Goal: Navigation & Orientation: Find specific page/section

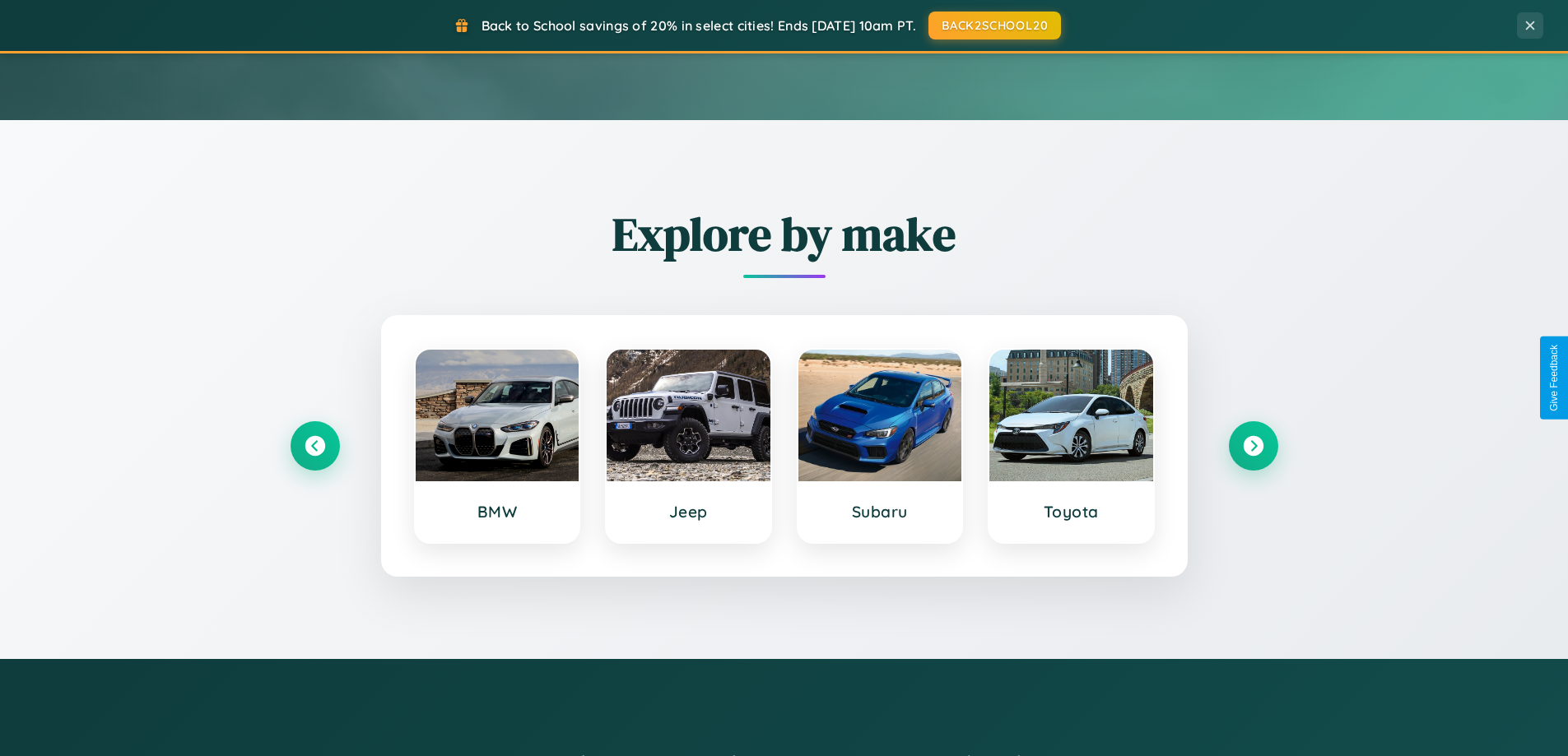
scroll to position [710, 0]
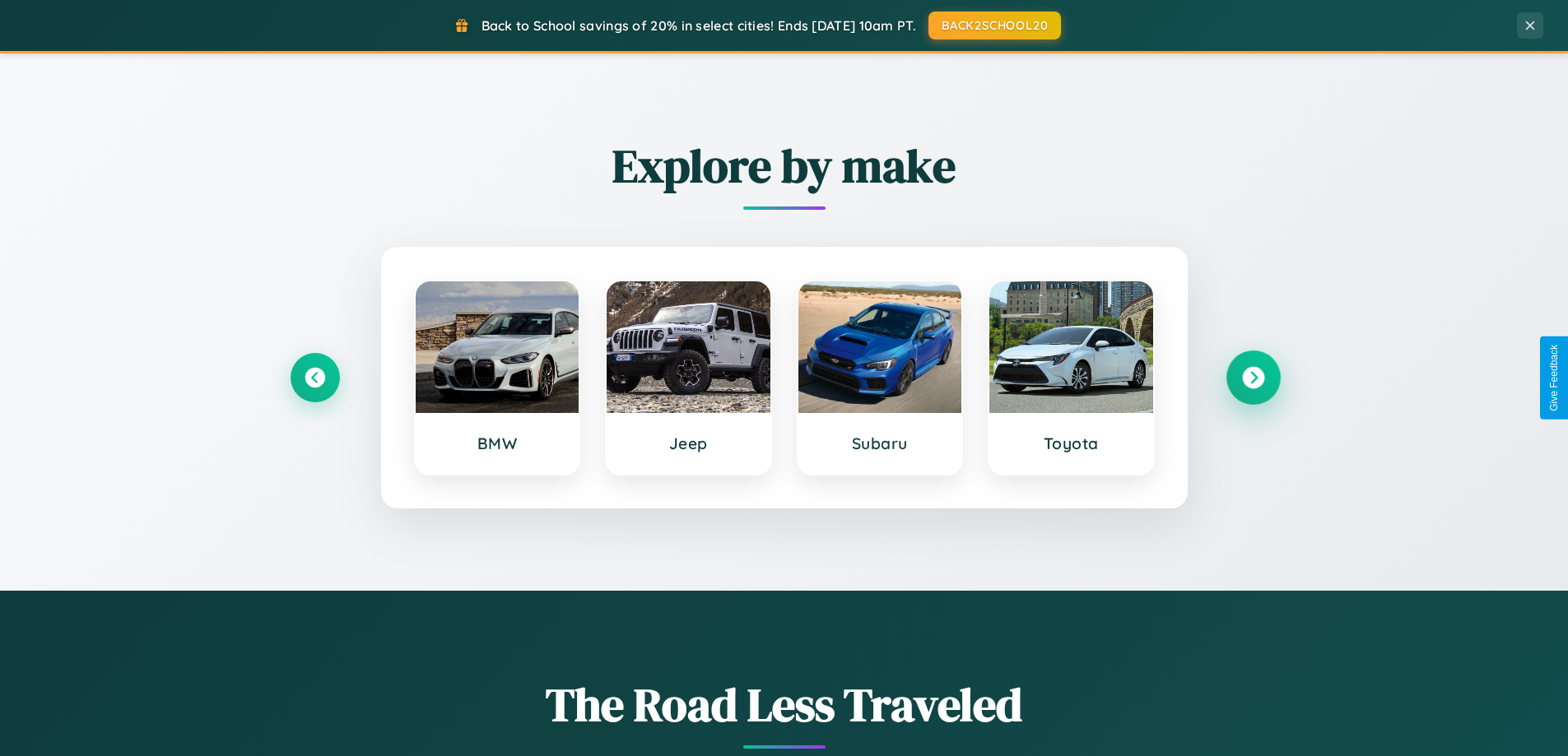
click at [1252, 378] on icon at bounding box center [1252, 378] width 22 height 22
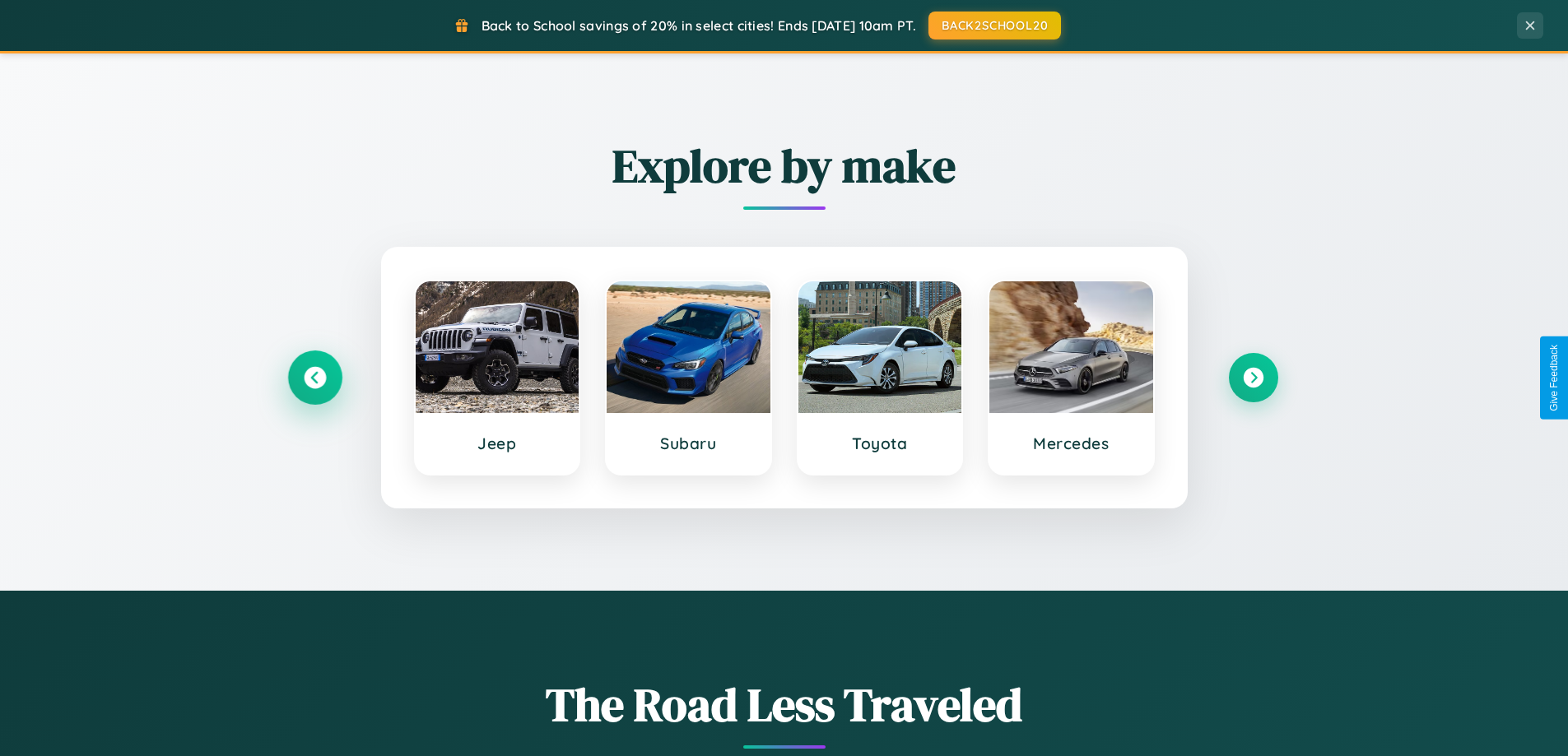
click at [315, 378] on icon at bounding box center [315, 378] width 22 height 22
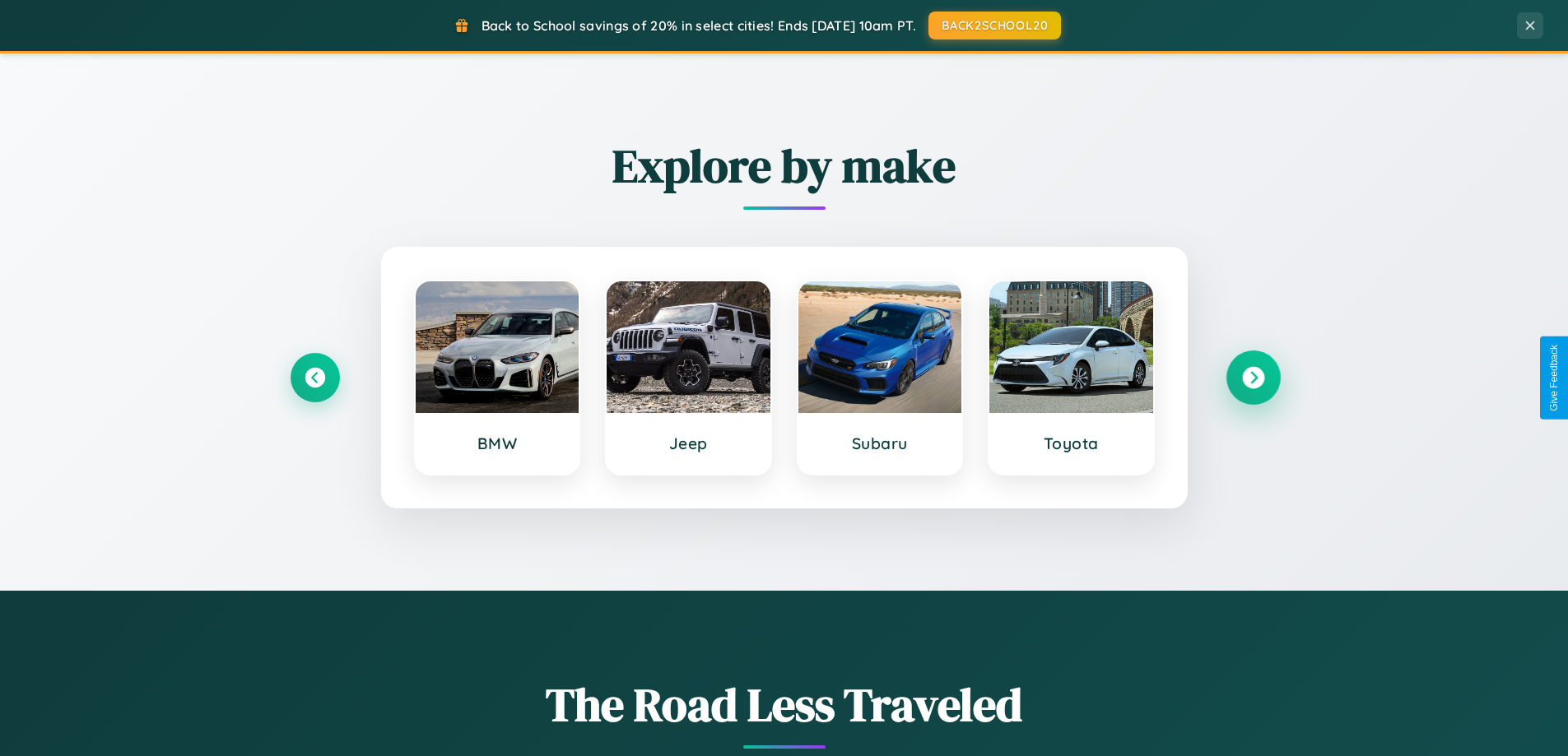
click at [1252, 378] on icon at bounding box center [1252, 378] width 22 height 22
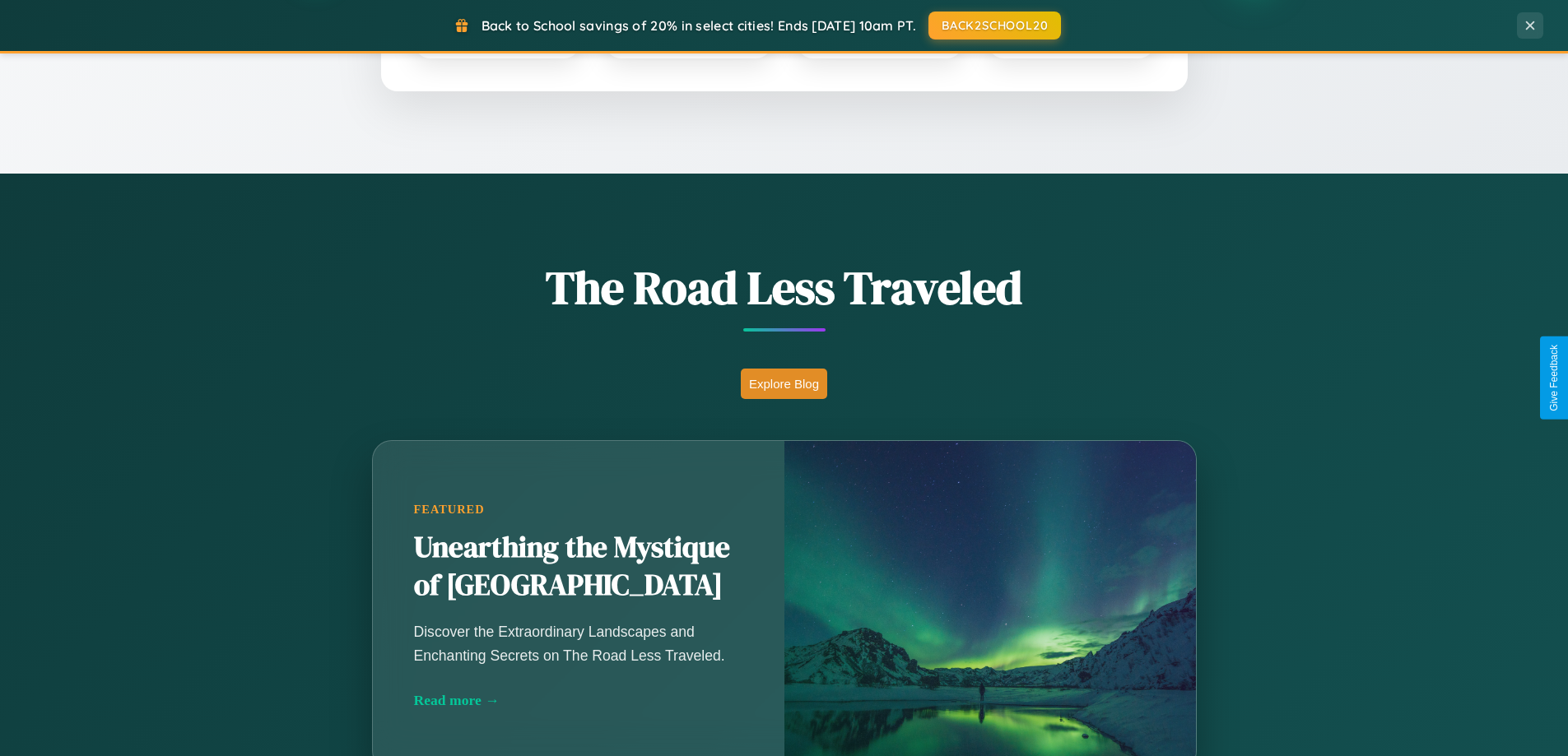
scroll to position [3167, 0]
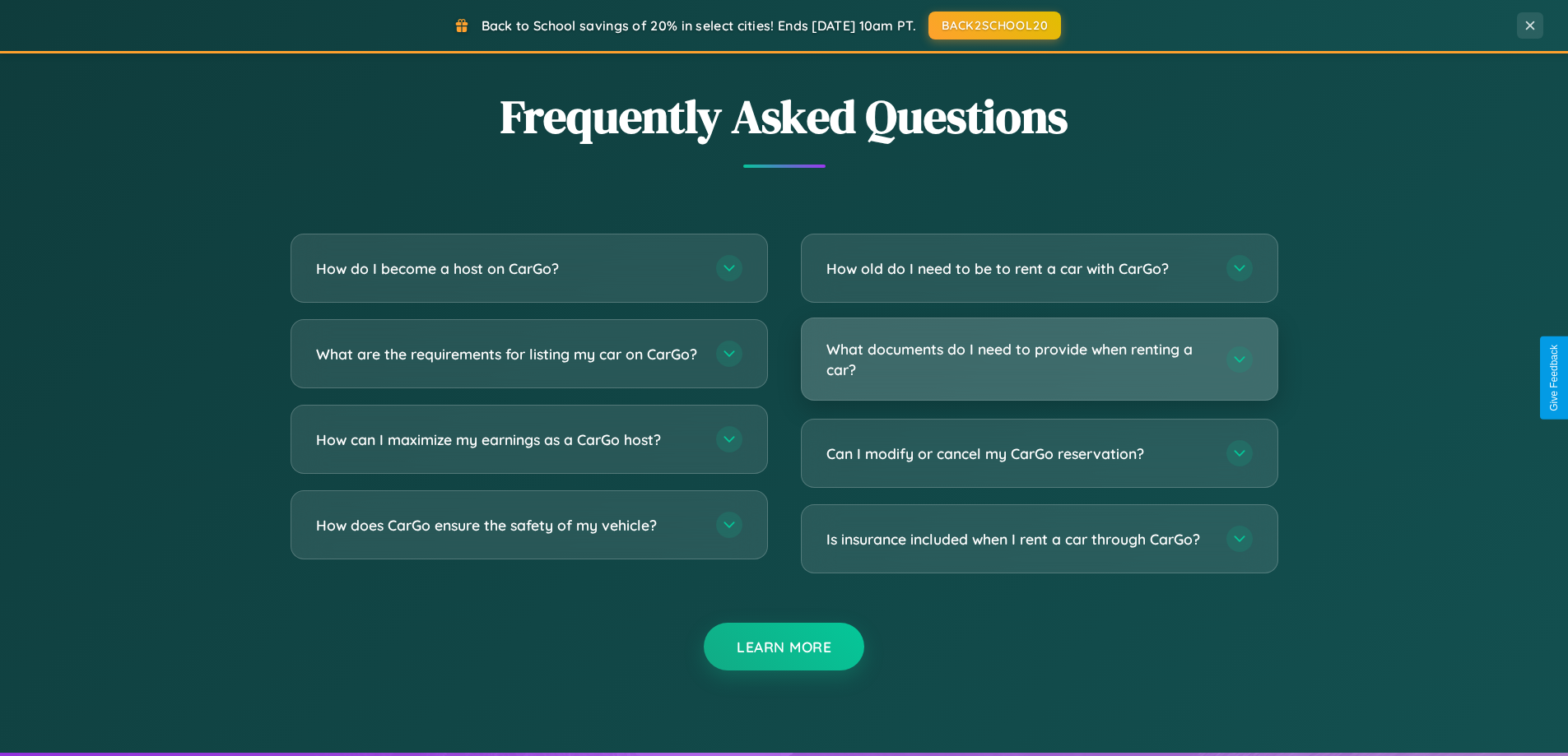
click at [1039, 359] on h3 "What documents do I need to provide when renting a car?" at bounding box center [1018, 359] width 383 height 41
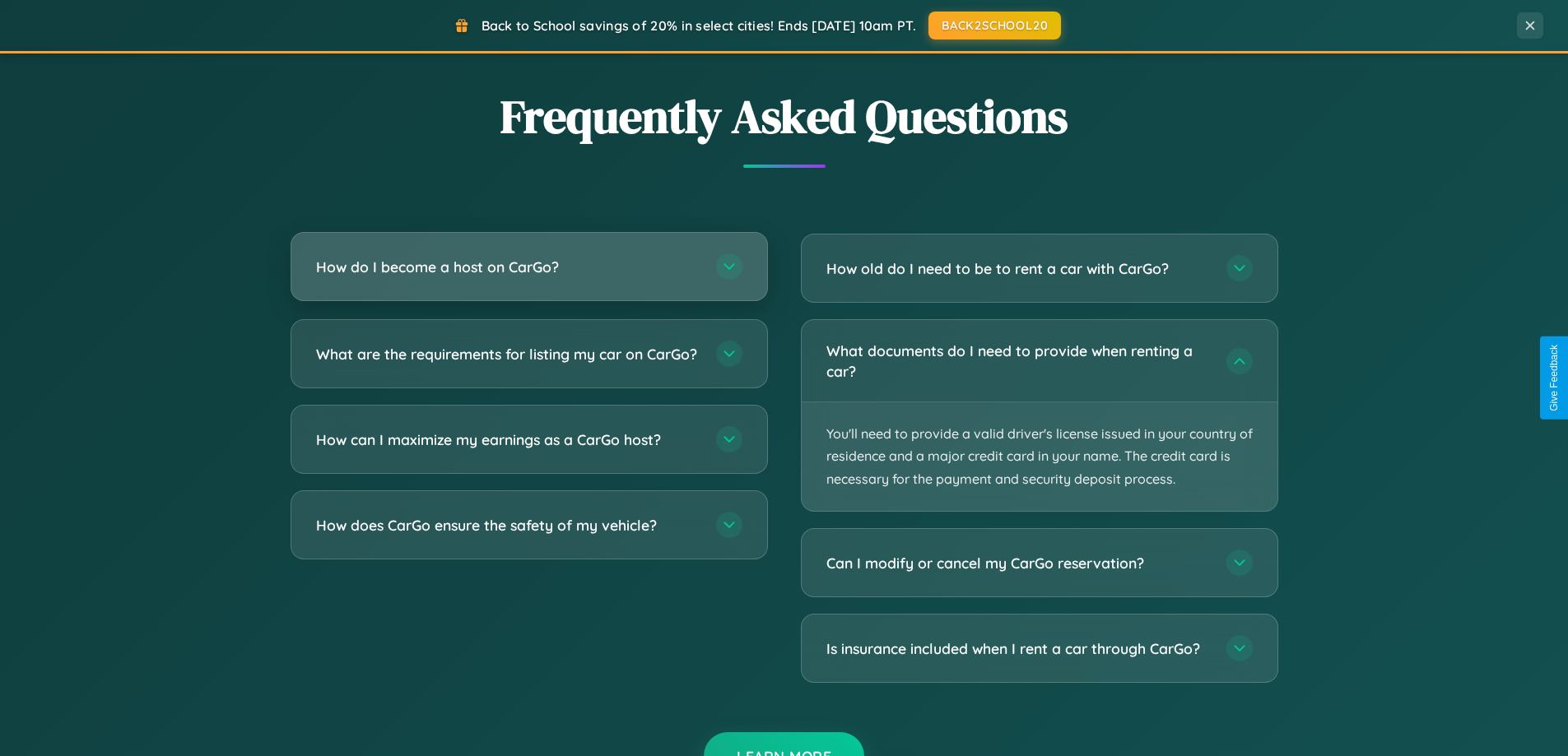
click at [528, 268] on h3 "How do I become a host on CarGo?" at bounding box center [508, 266] width 383 height 20
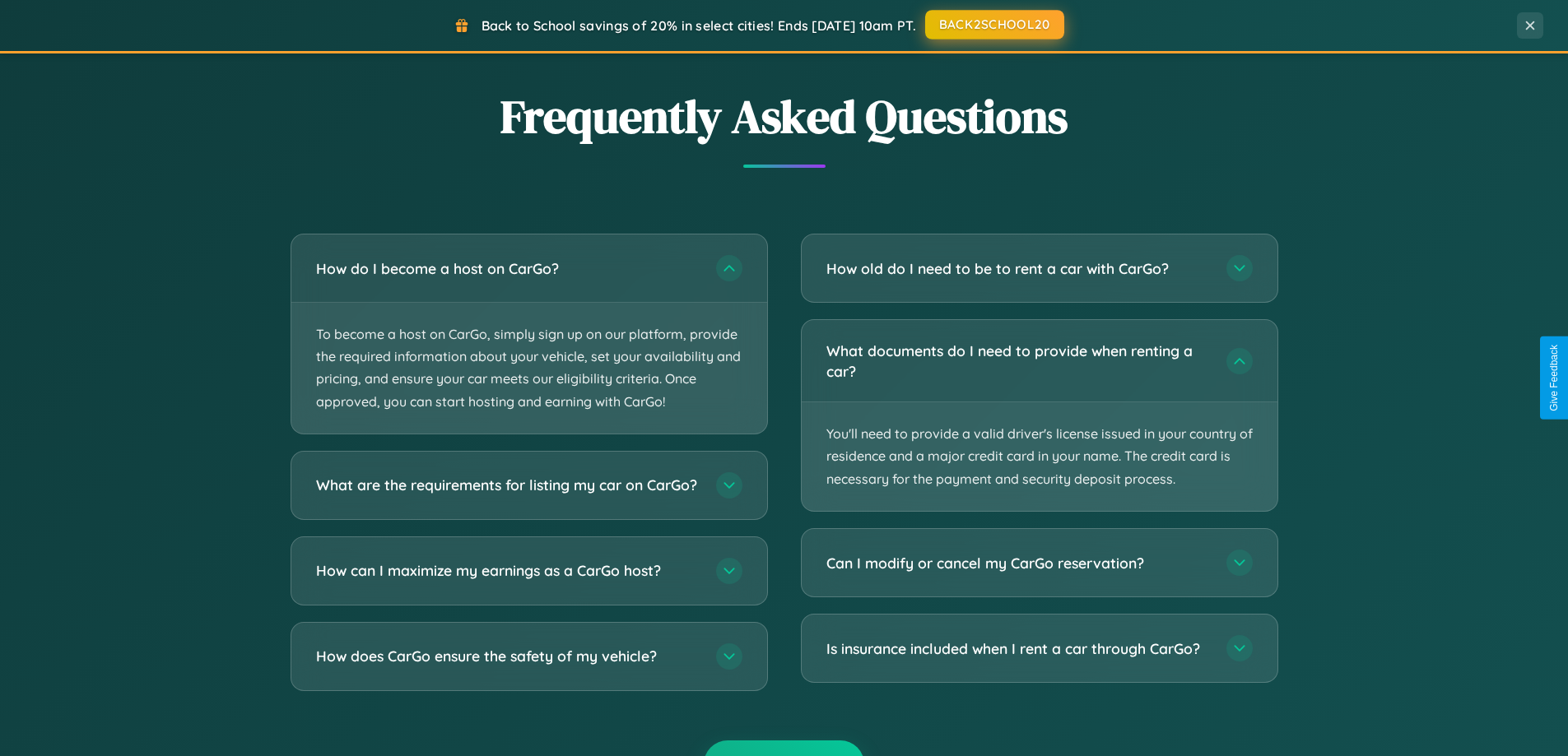
click at [993, 25] on button "BACK2SCHOOL20" at bounding box center [995, 24] width 139 height 30
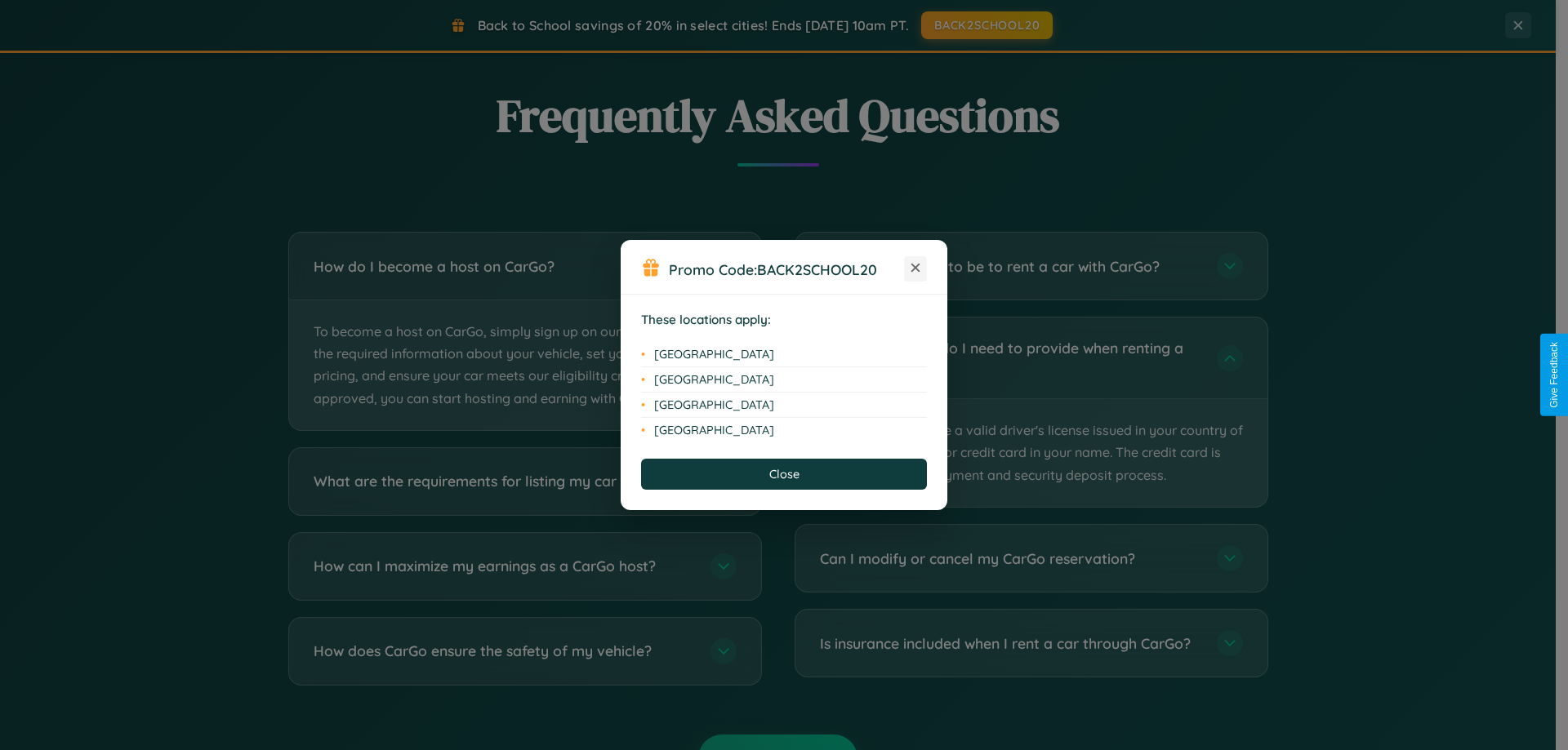
click at [915, 269] on icon at bounding box center [915, 268] width 9 height 9
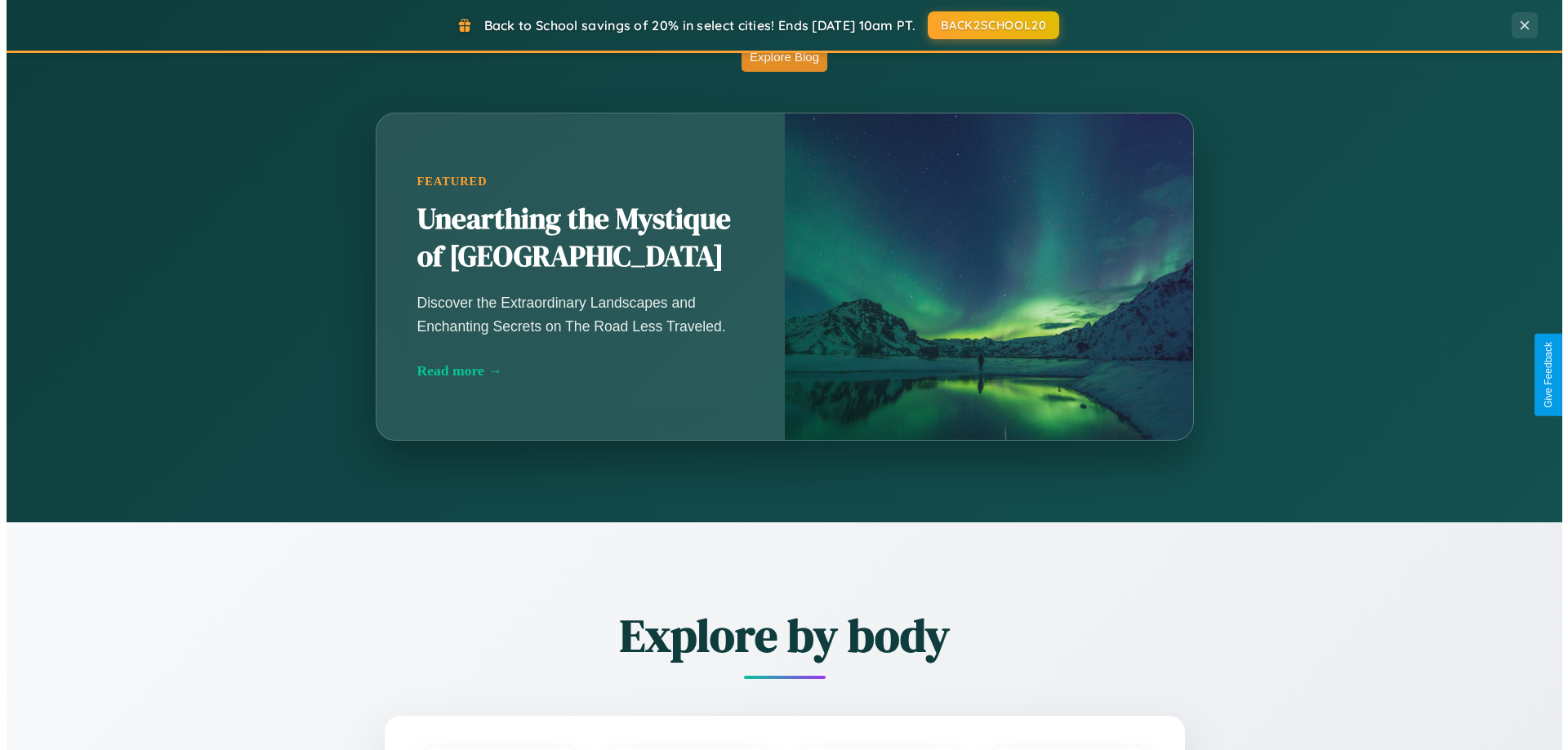
scroll to position [0, 0]
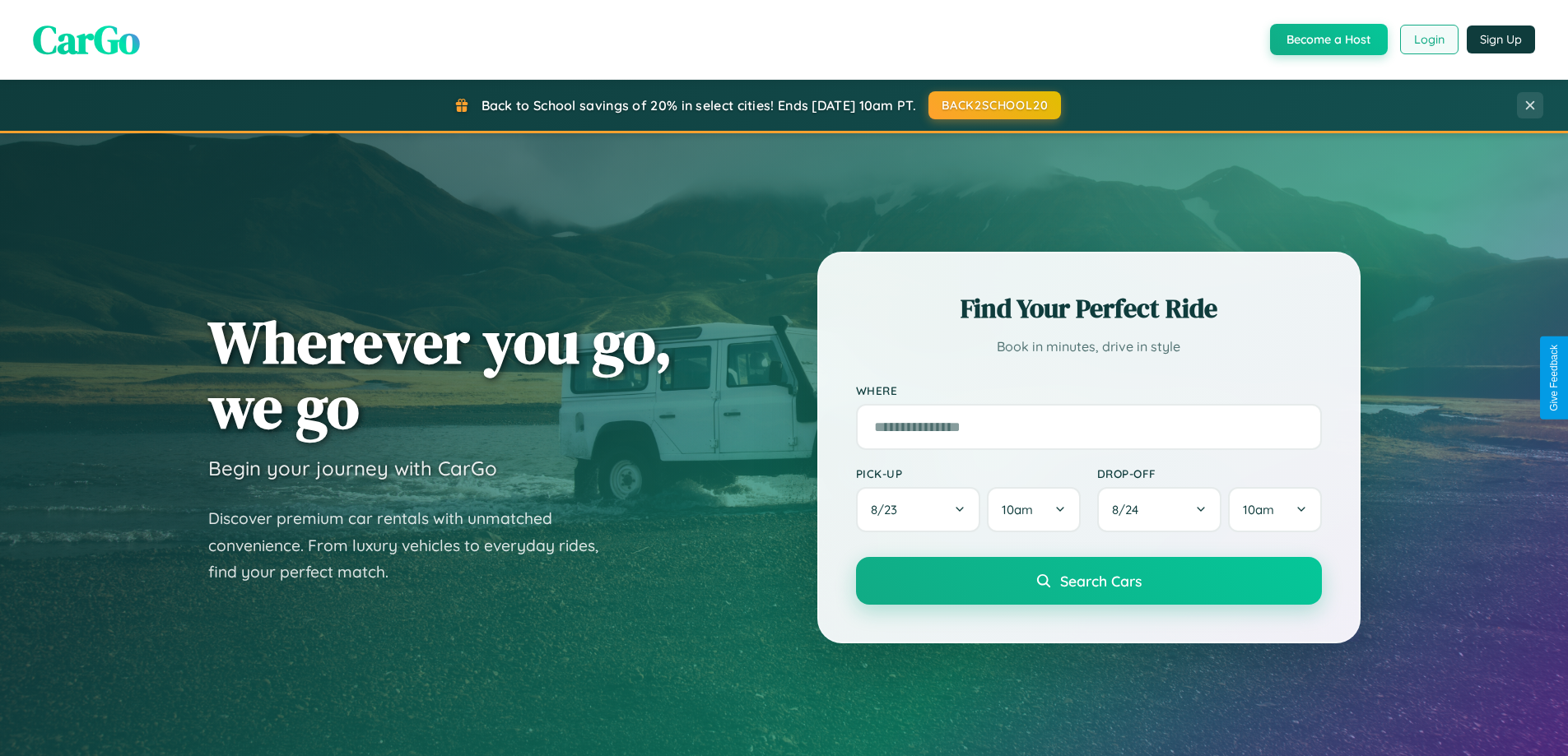
click at [1428, 40] on button "Login" at bounding box center [1429, 40] width 58 height 30
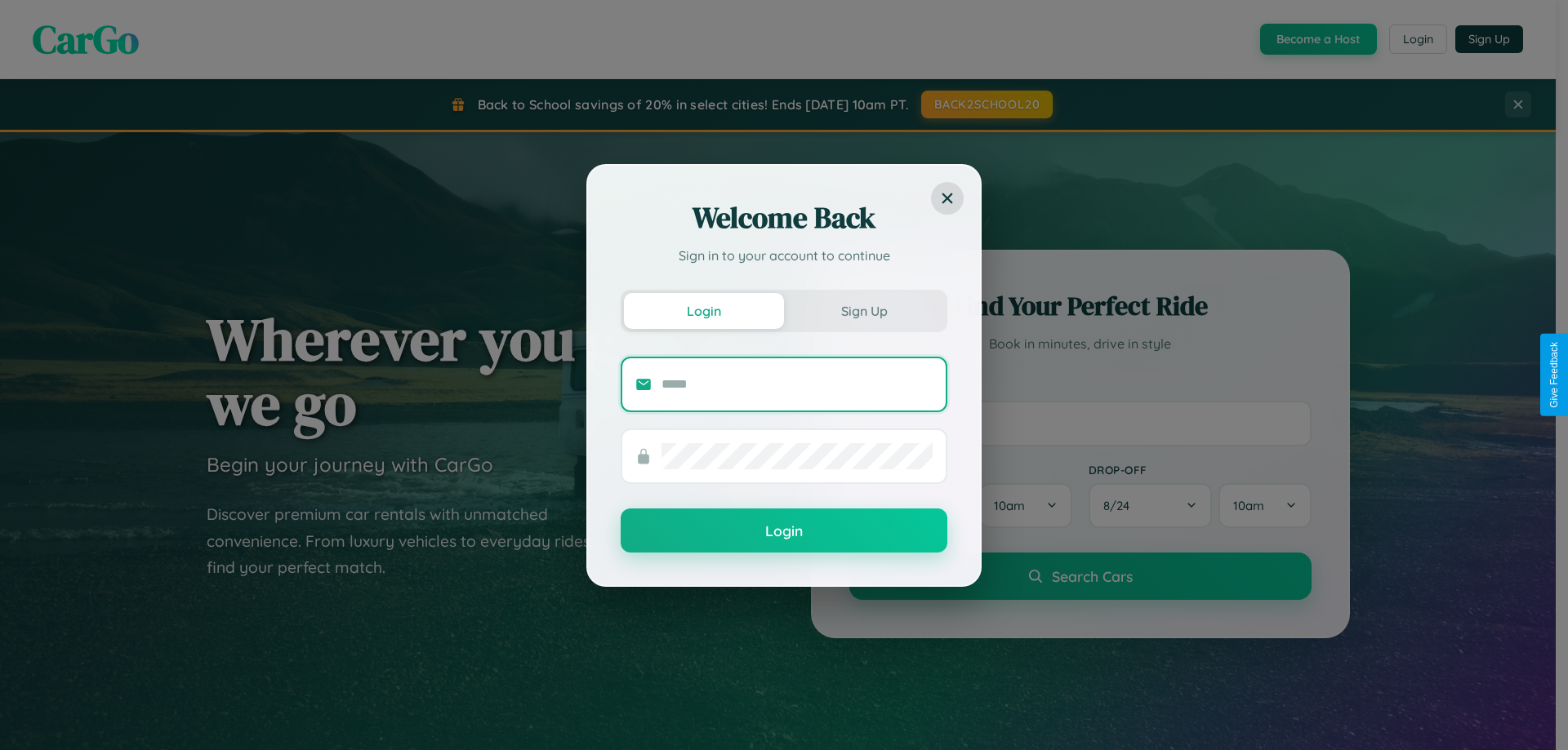
click at [797, 384] on input "text" at bounding box center [797, 384] width 271 height 26
type input "**********"
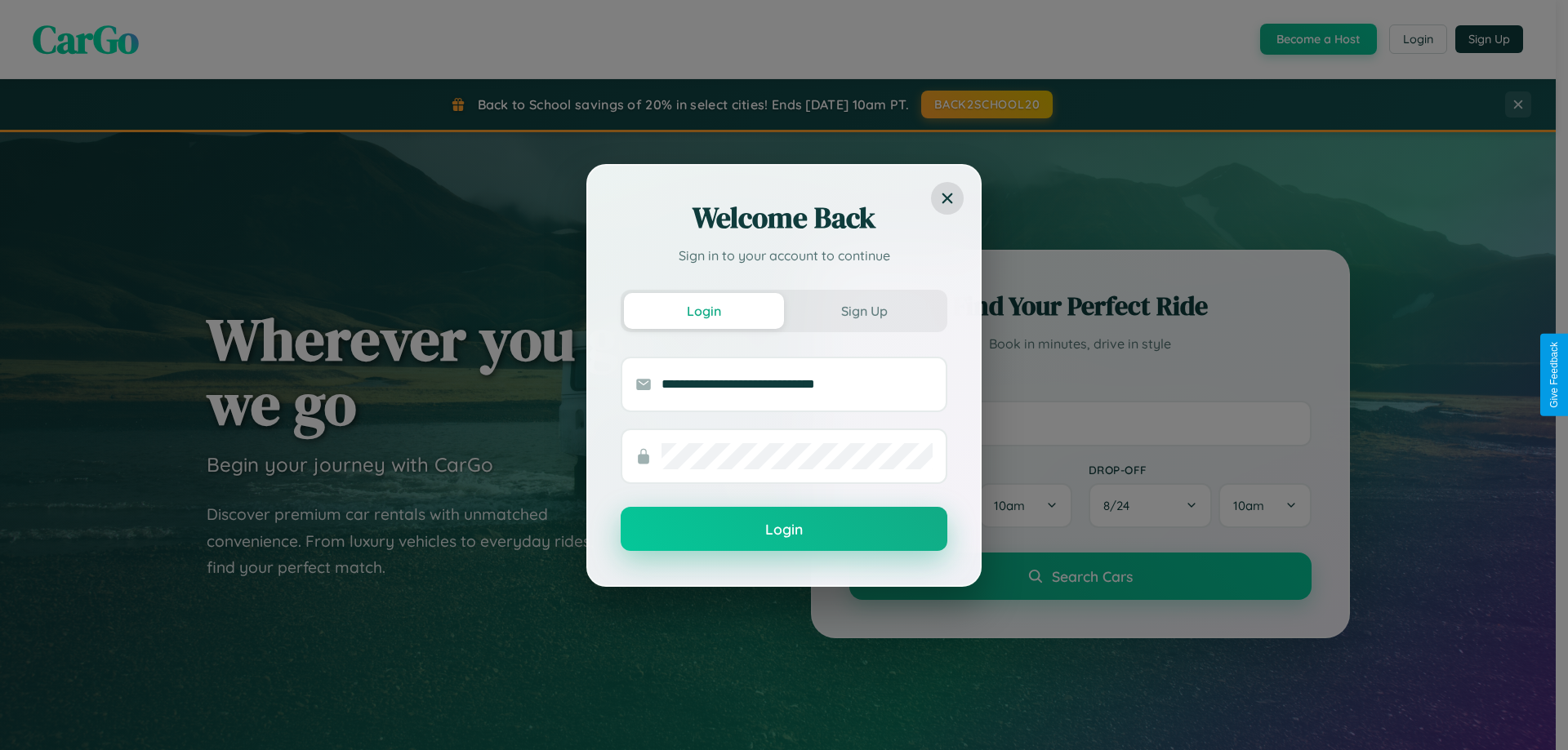
click at [784, 530] on button "Login" at bounding box center [784, 529] width 326 height 44
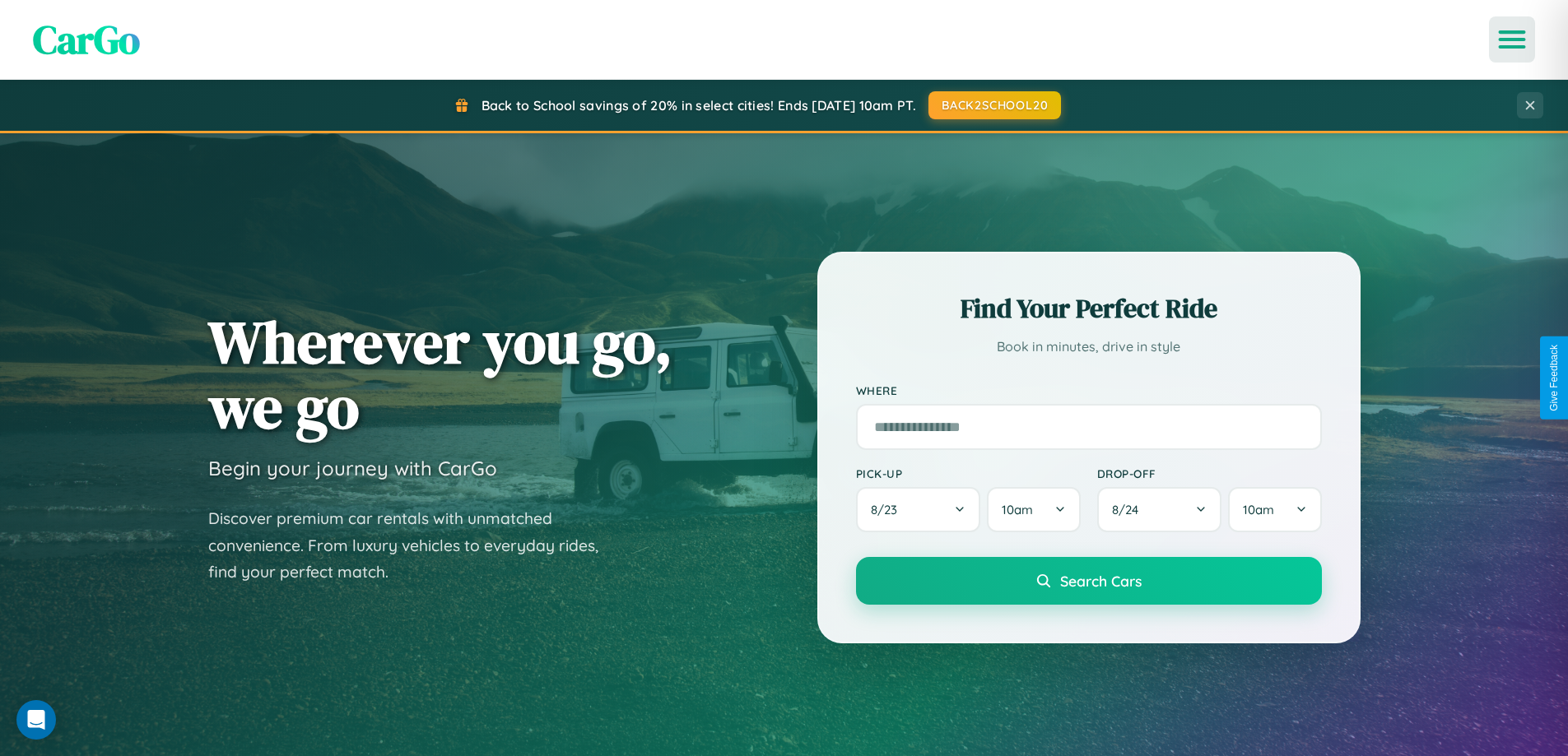
click at [1512, 40] on icon "Open menu" at bounding box center [1512, 39] width 24 height 15
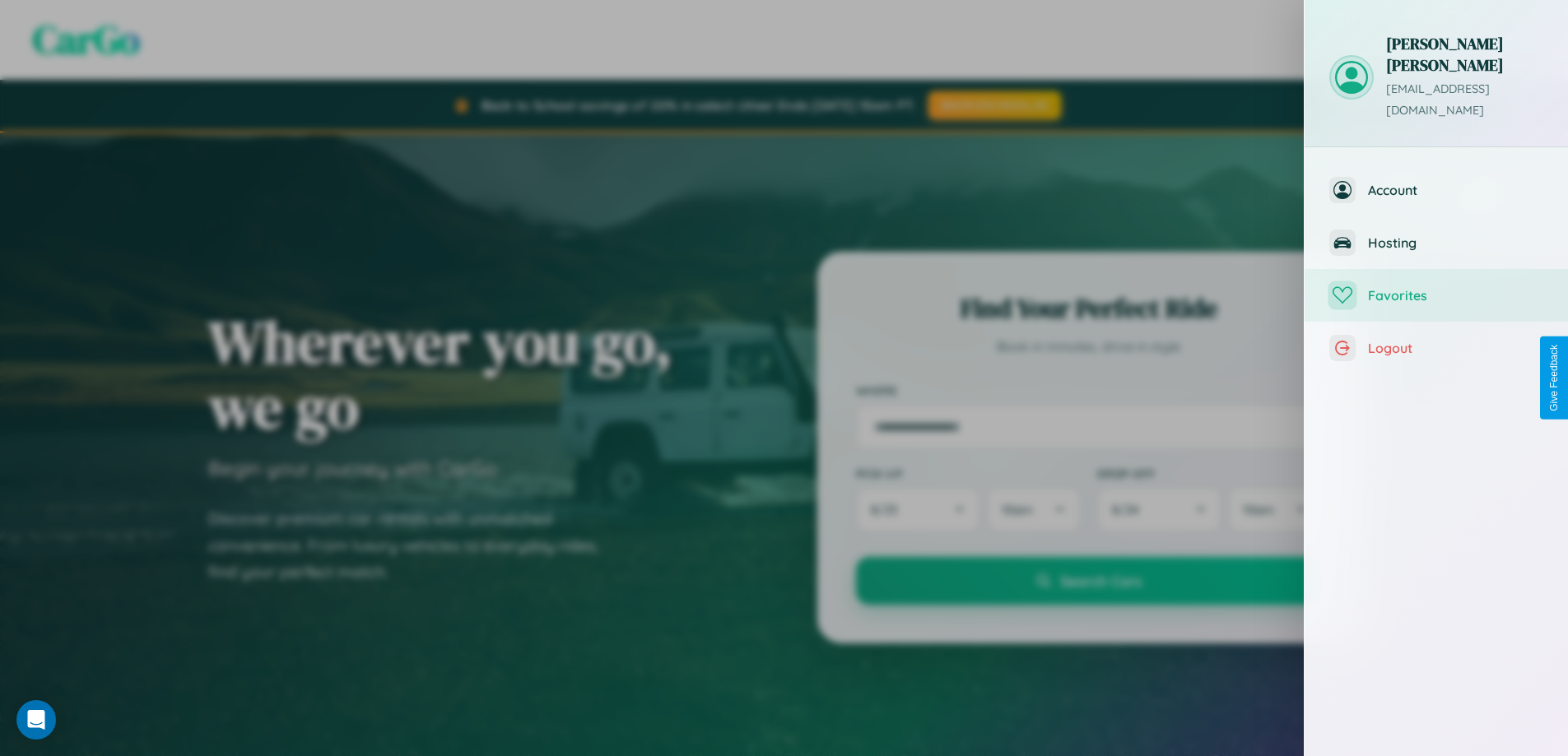
click at [1436, 287] on span "Favorites" at bounding box center [1455, 295] width 175 height 16
